Goal: Transaction & Acquisition: Purchase product/service

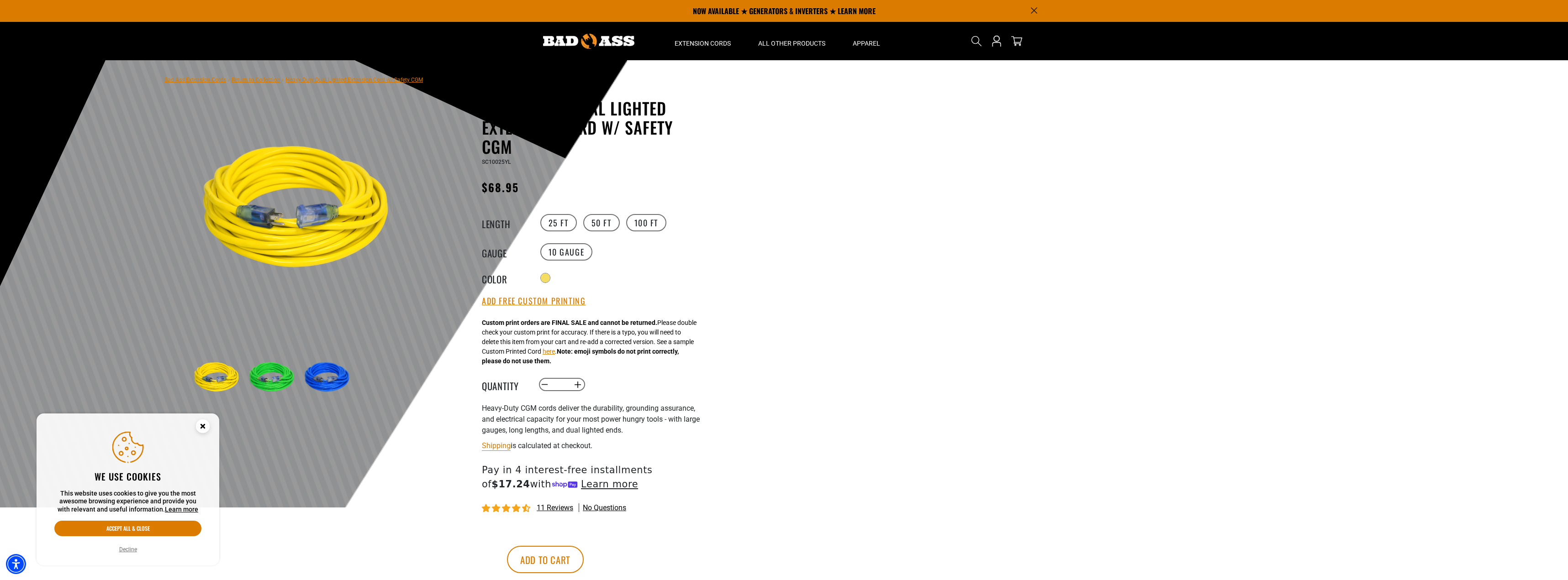
click at [1028, 284] on div at bounding box center [784, 284] width 1568 height 448
click at [199, 426] on circle "Close this option" at bounding box center [203, 426] width 14 height 14
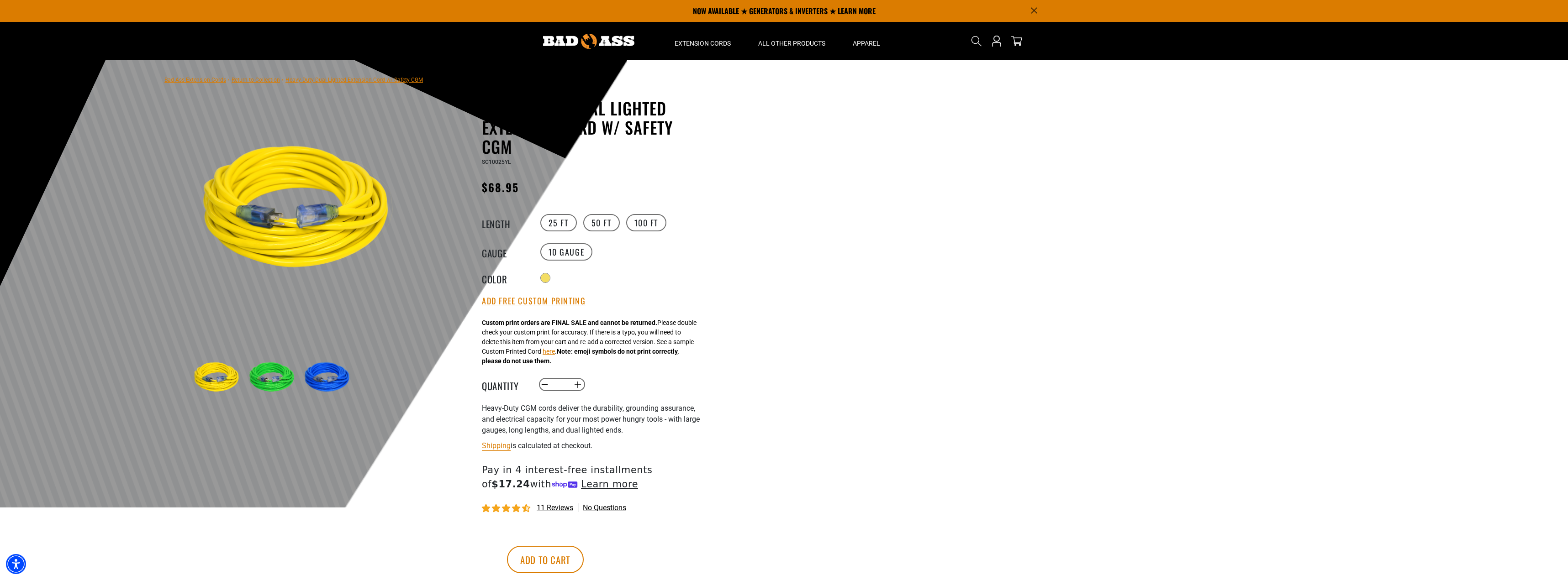
click at [803, 350] on div at bounding box center [784, 284] width 1568 height 448
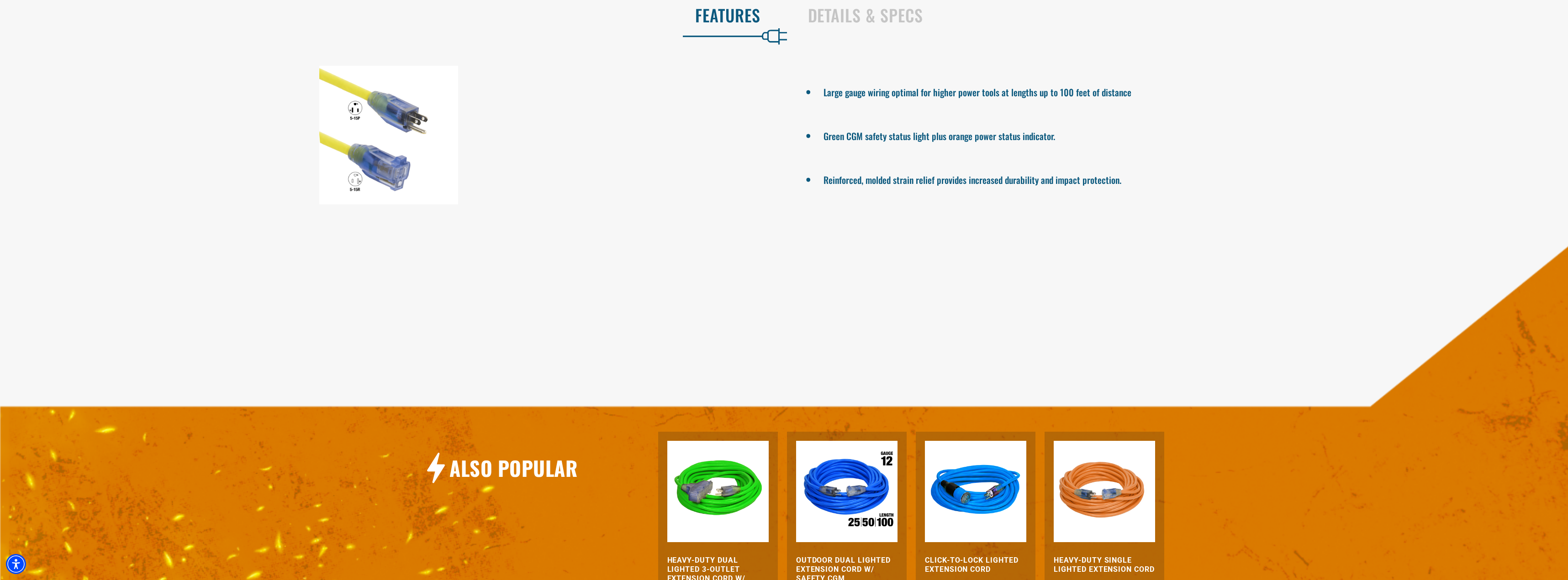
scroll to position [852, 0]
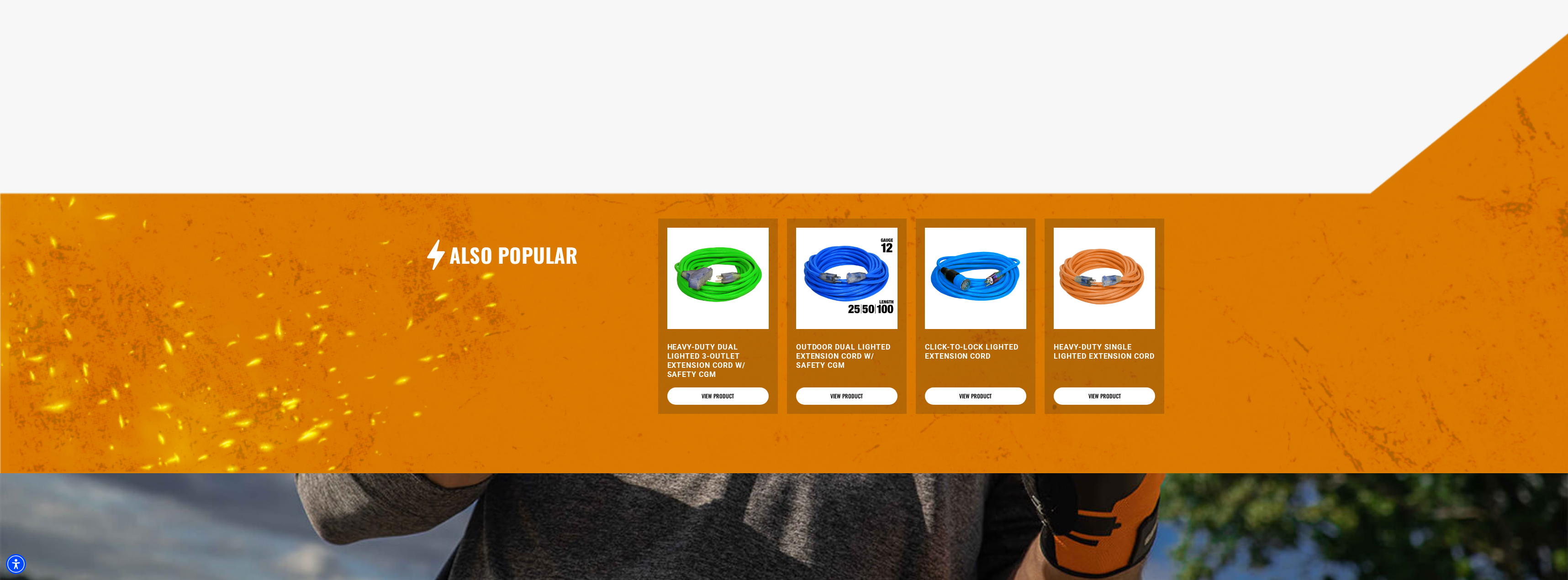
click at [851, 309] on img at bounding box center [847, 279] width 102 height 102
